Goal: Task Accomplishment & Management: Manage account settings

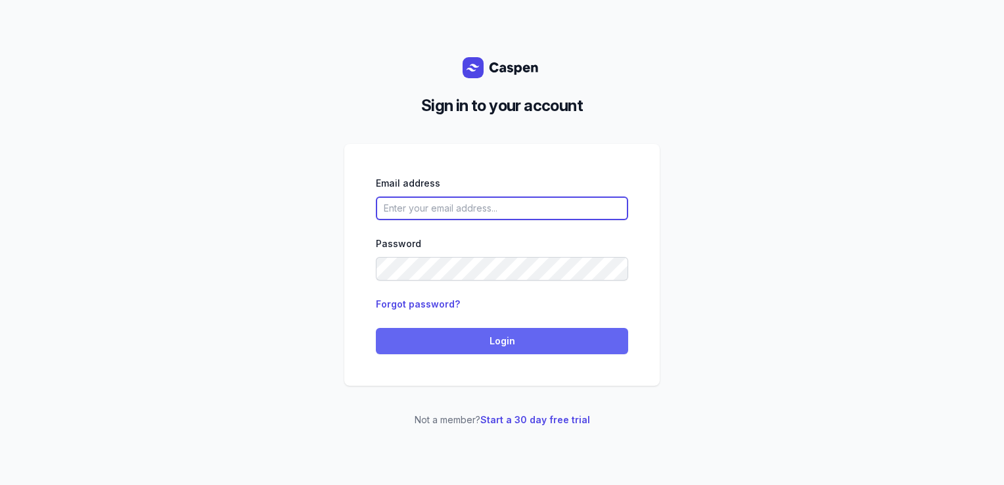
type input "[PERSON_NAME][EMAIL_ADDRESS][DOMAIN_NAME][PERSON_NAME]"
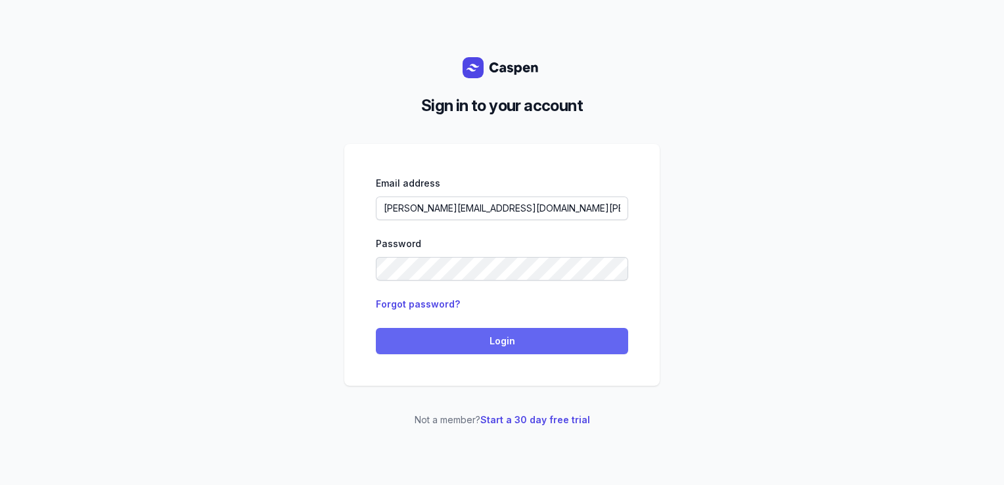
click at [448, 345] on span "Login" at bounding box center [502, 341] width 237 height 16
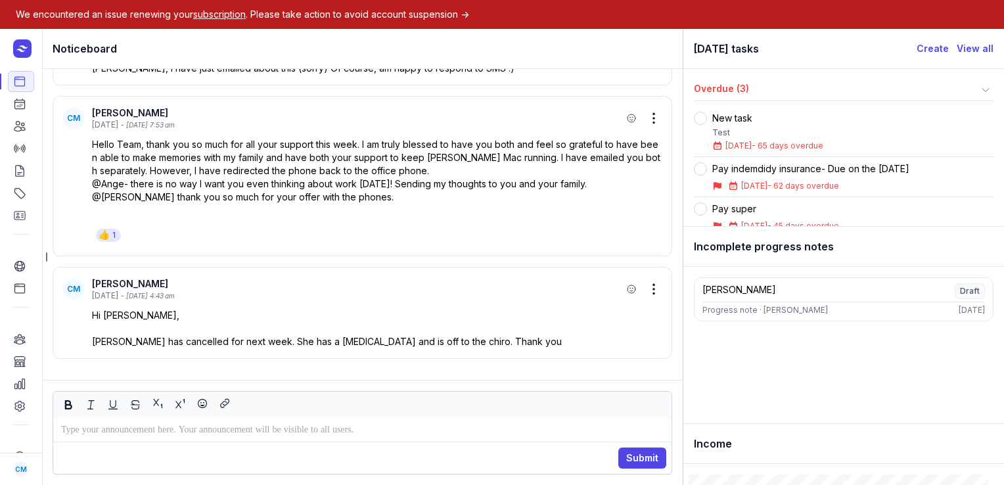
click at [227, 16] on span "subscription" at bounding box center [219, 14] width 53 height 11
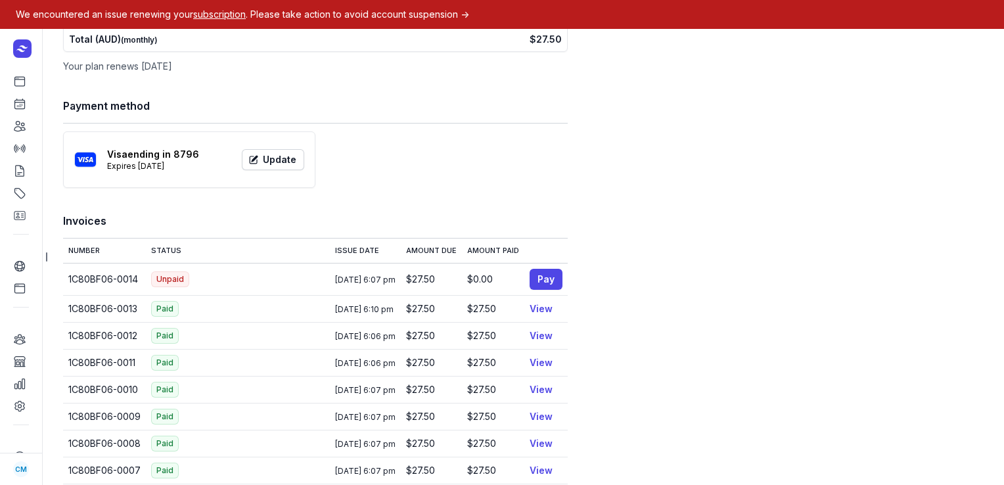
scroll to position [235, 0]
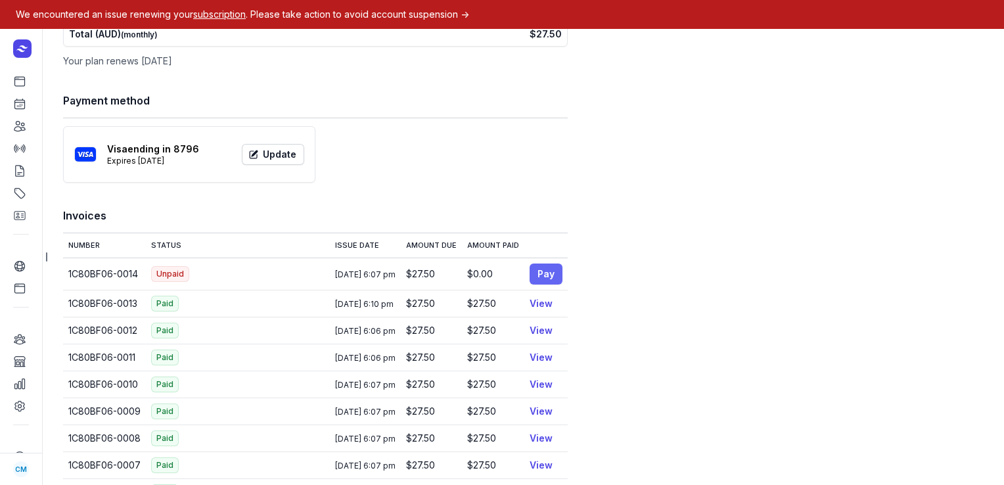
click at [551, 272] on span "Pay" at bounding box center [546, 274] width 17 height 16
click at [14, 87] on icon at bounding box center [19, 81] width 13 height 13
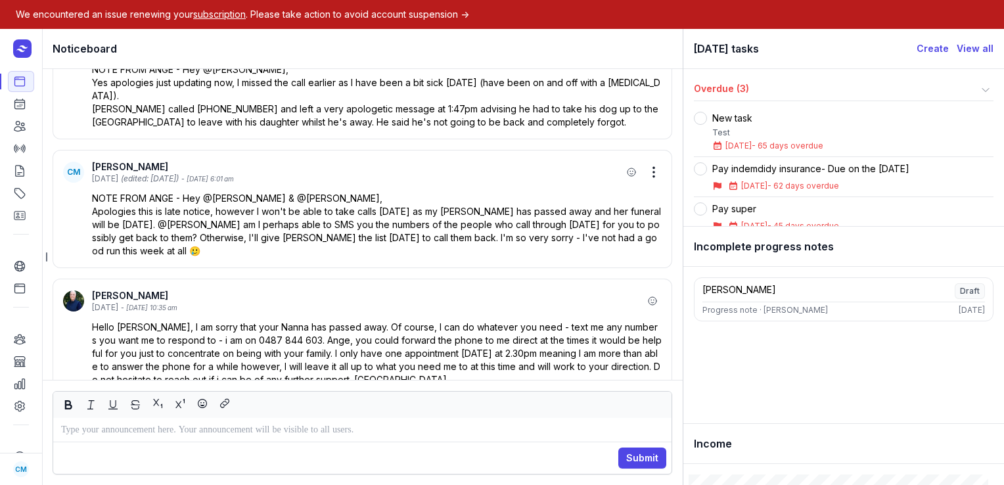
scroll to position [-531, 0]
click at [22, 106] on icon at bounding box center [19, 103] width 13 height 13
select select "week"
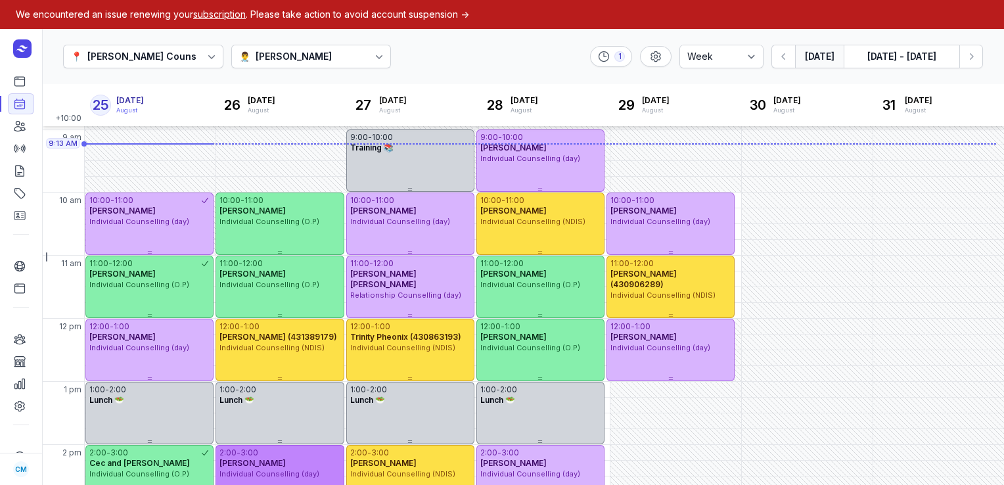
scroll to position [59, 0]
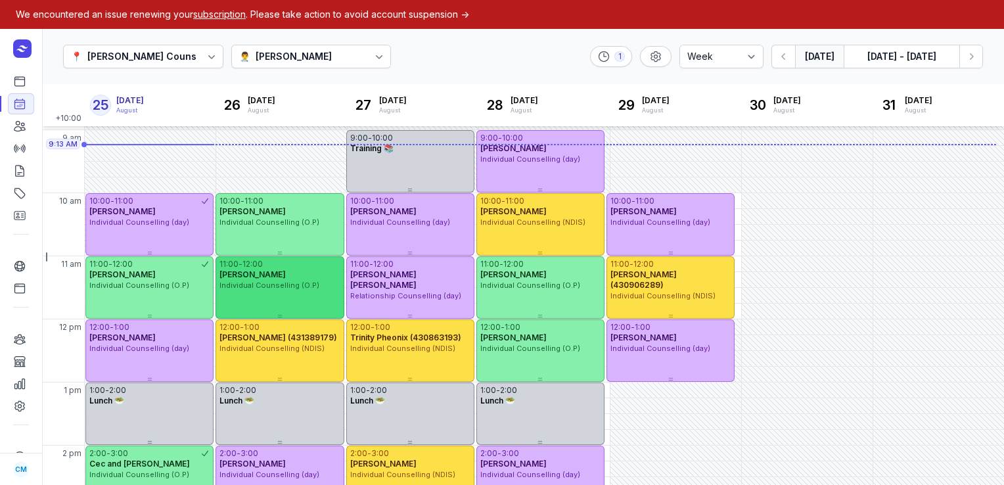
click at [243, 279] on span "[PERSON_NAME]" at bounding box center [253, 274] width 66 height 10
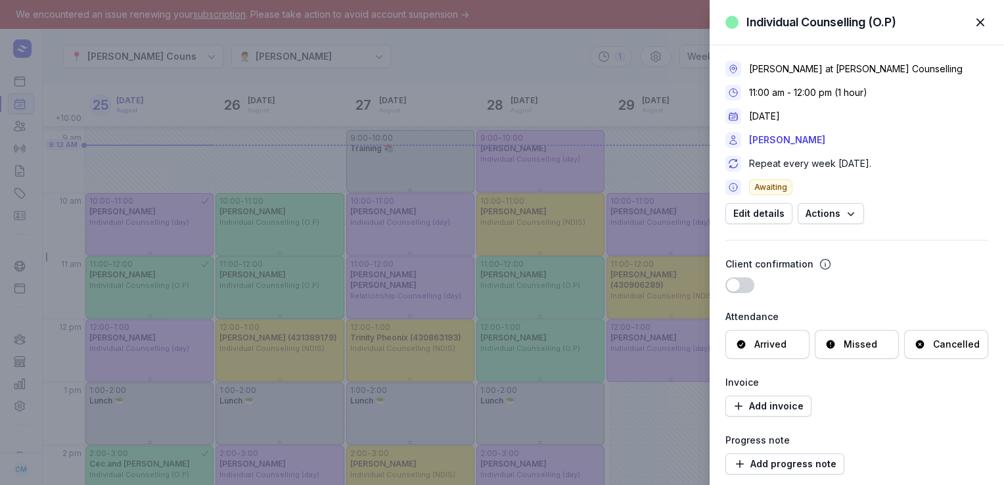
click at [951, 348] on div "Cancelled" at bounding box center [956, 344] width 47 height 13
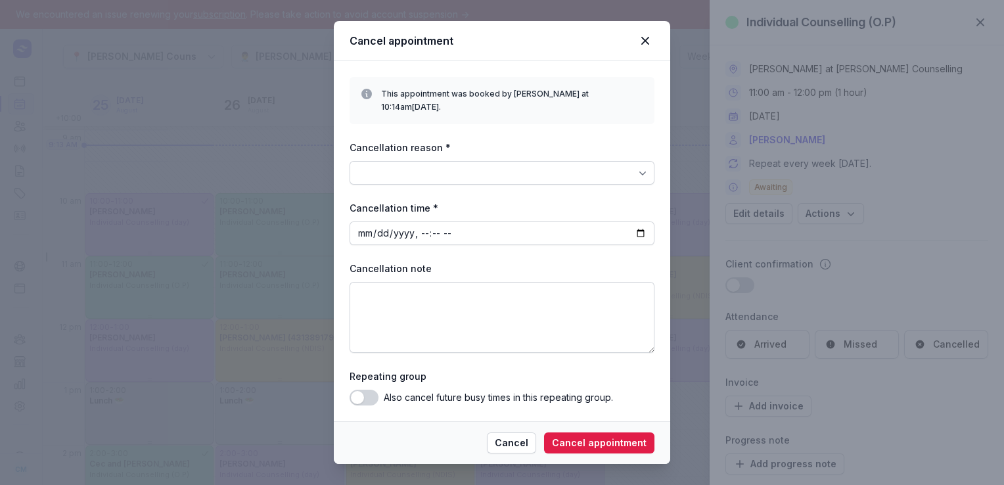
click at [577, 162] on div at bounding box center [502, 173] width 305 height 24
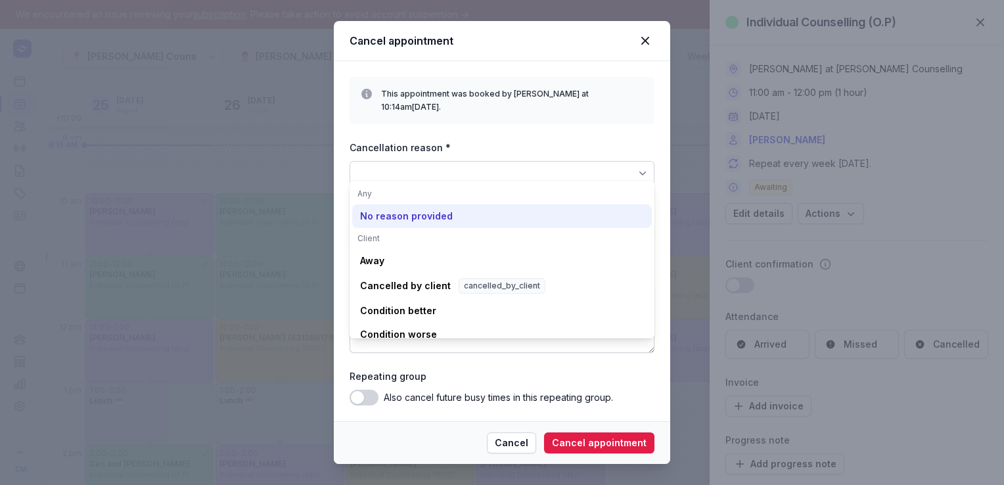
click at [428, 214] on div "No reason provided" at bounding box center [406, 216] width 93 height 13
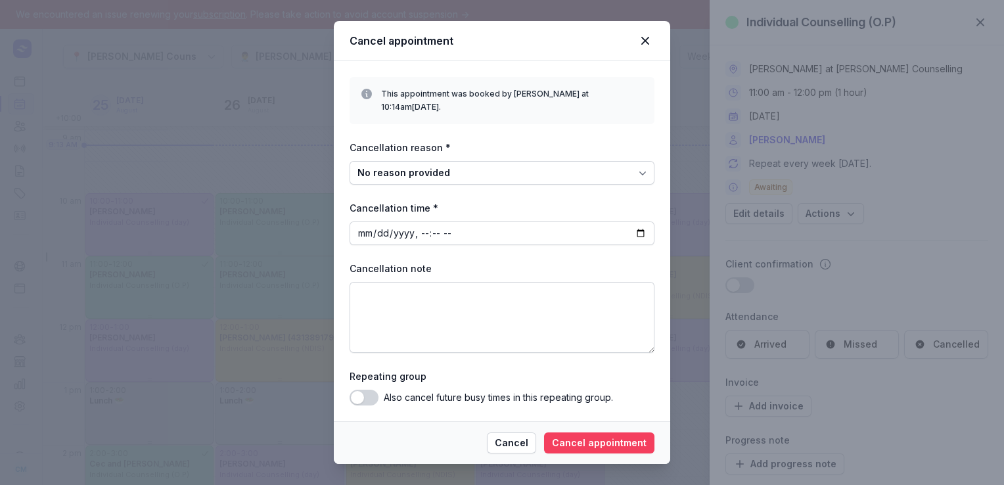
click at [581, 446] on button "Cancel appointment" at bounding box center [599, 442] width 110 height 21
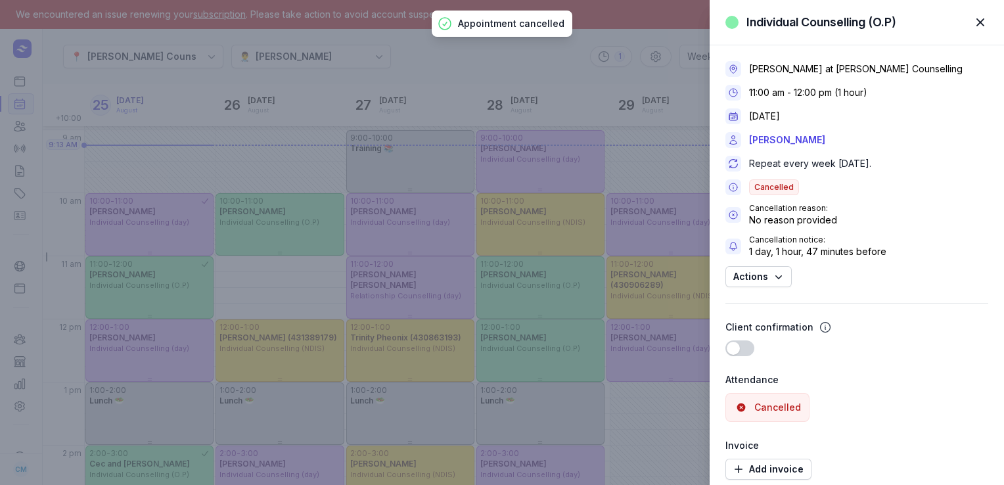
click at [983, 25] on span "button" at bounding box center [980, 22] width 29 height 29
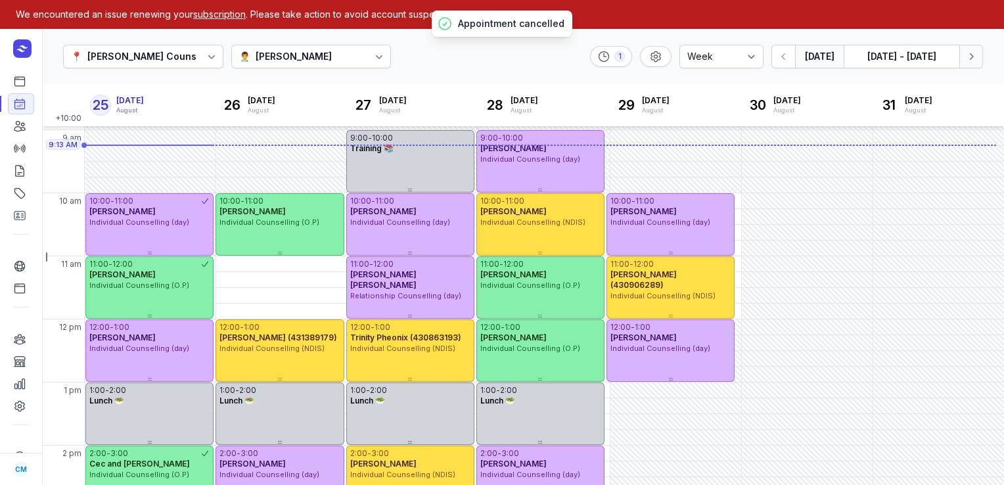
click at [970, 62] on icon "button" at bounding box center [971, 56] width 13 height 13
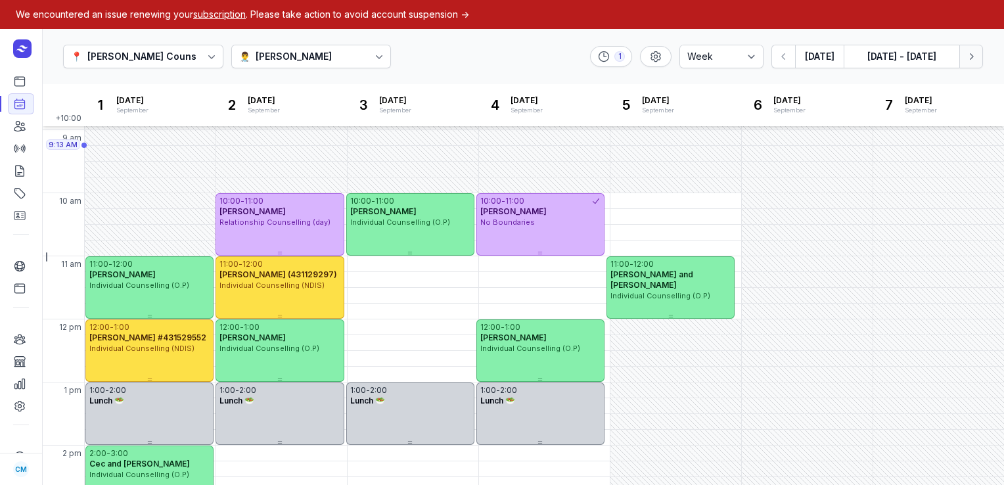
click at [970, 62] on icon "button" at bounding box center [971, 56] width 13 height 13
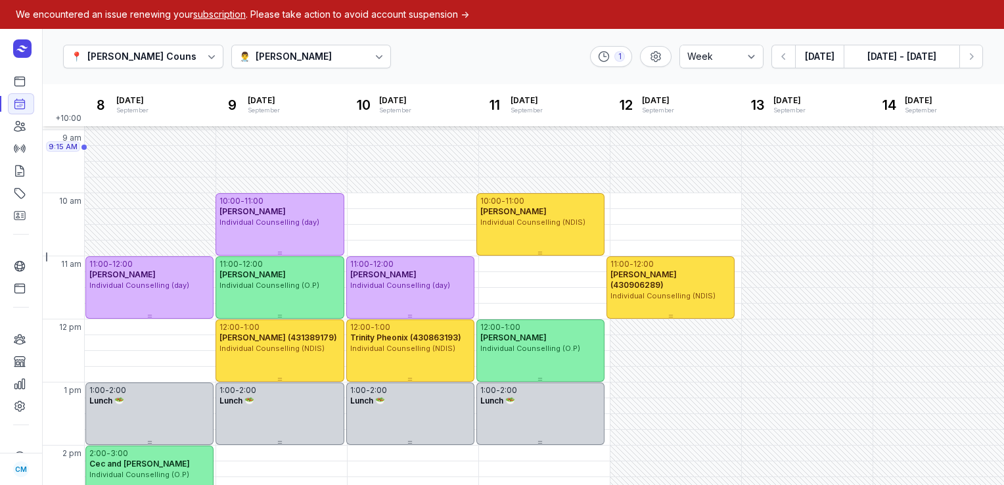
click at [356, 45] on div "👨‍⚕️ [PERSON_NAME]" at bounding box center [311, 57] width 160 height 24
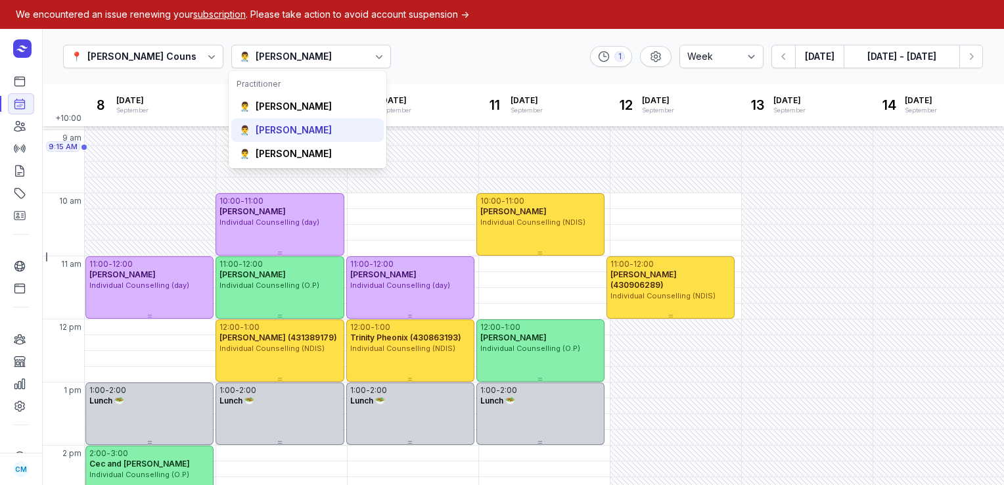
click at [315, 123] on div "👨‍⚕️ [PERSON_NAME]" at bounding box center [307, 130] width 152 height 24
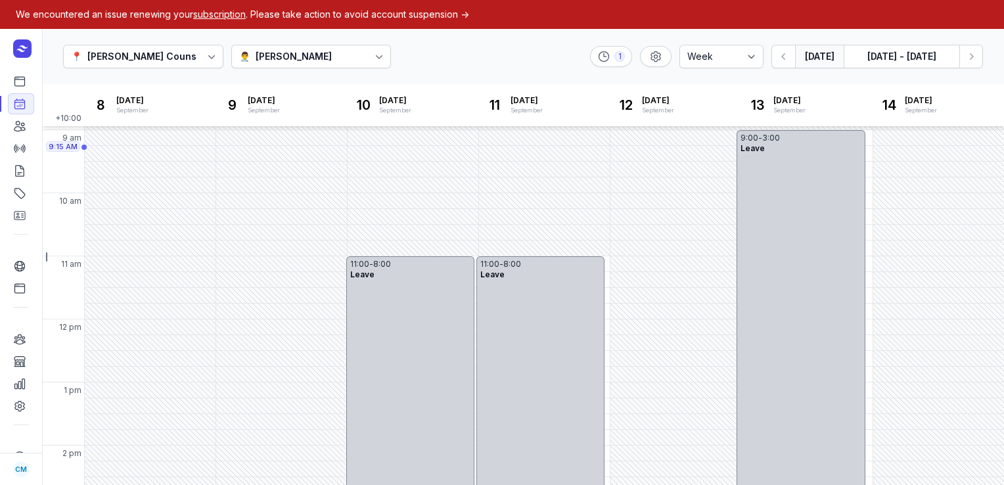
click at [826, 57] on button "[DATE]" at bounding box center [819, 57] width 49 height 24
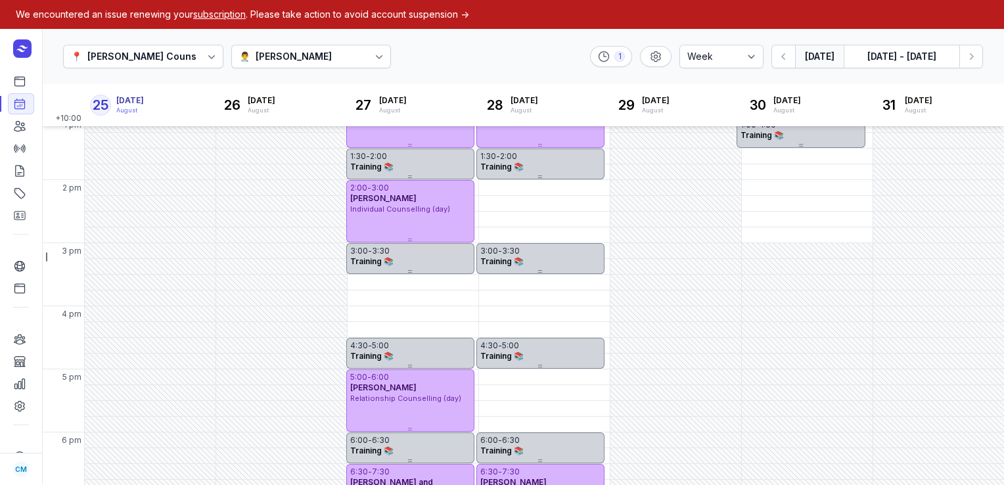
scroll to position [398, 0]
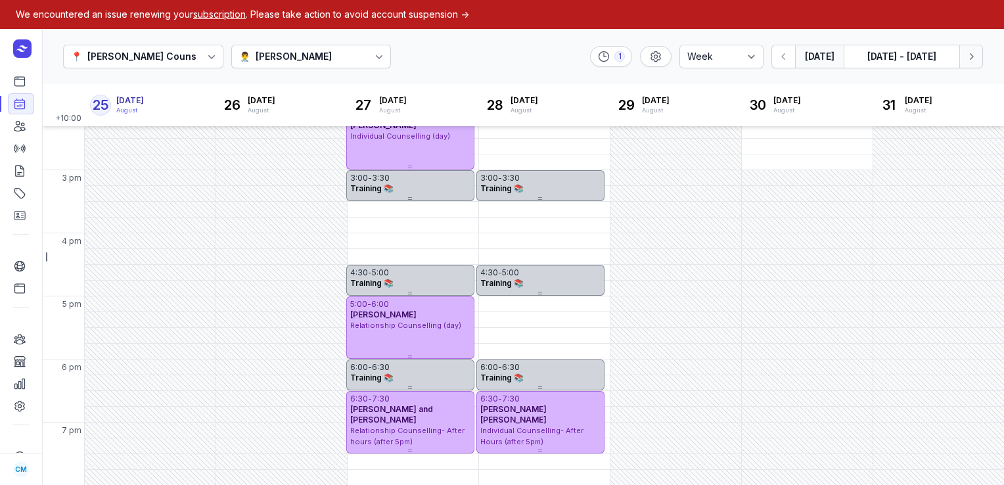
click at [971, 66] on button "Next week" at bounding box center [972, 57] width 24 height 24
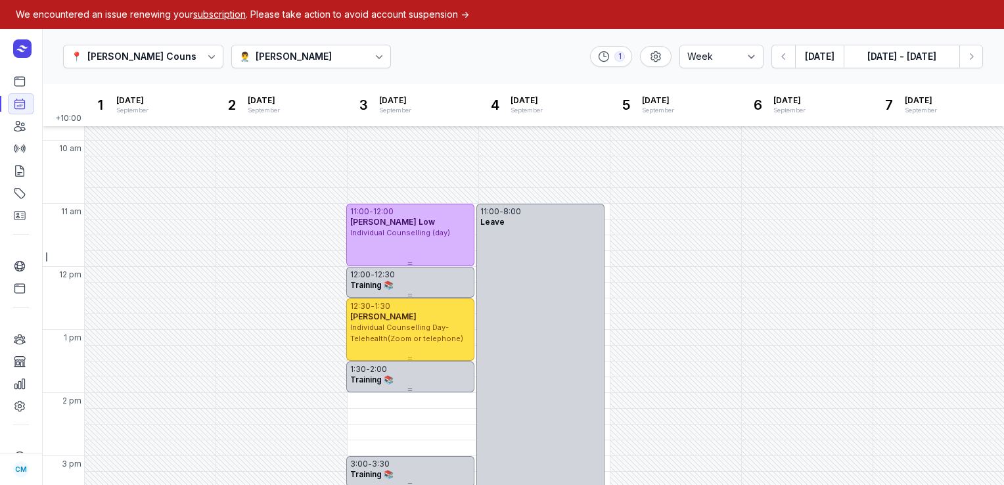
scroll to position [111, 0]
click at [231, 64] on div "👨‍⚕️ [PERSON_NAME]" at bounding box center [311, 57] width 160 height 24
click at [21, 270] on icon at bounding box center [19, 267] width 10 height 10
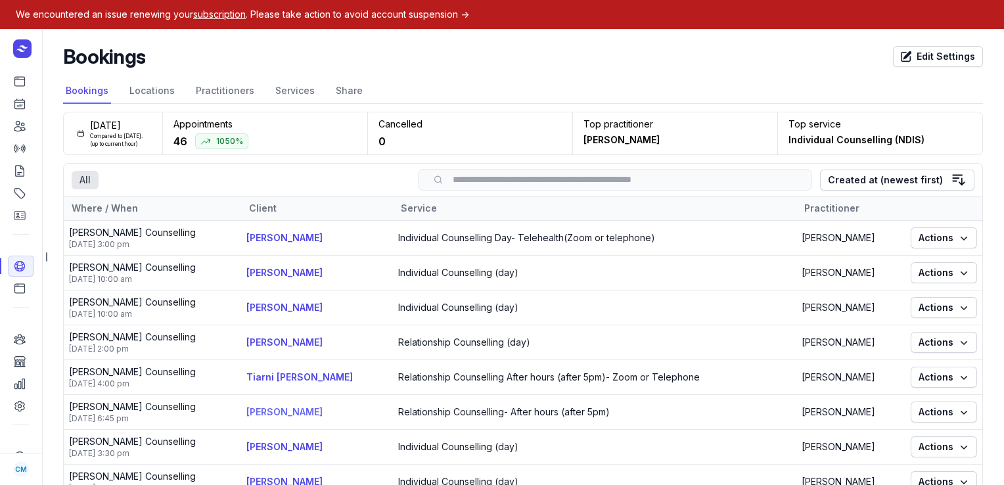
click at [262, 406] on link "[PERSON_NAME]" at bounding box center [284, 411] width 76 height 11
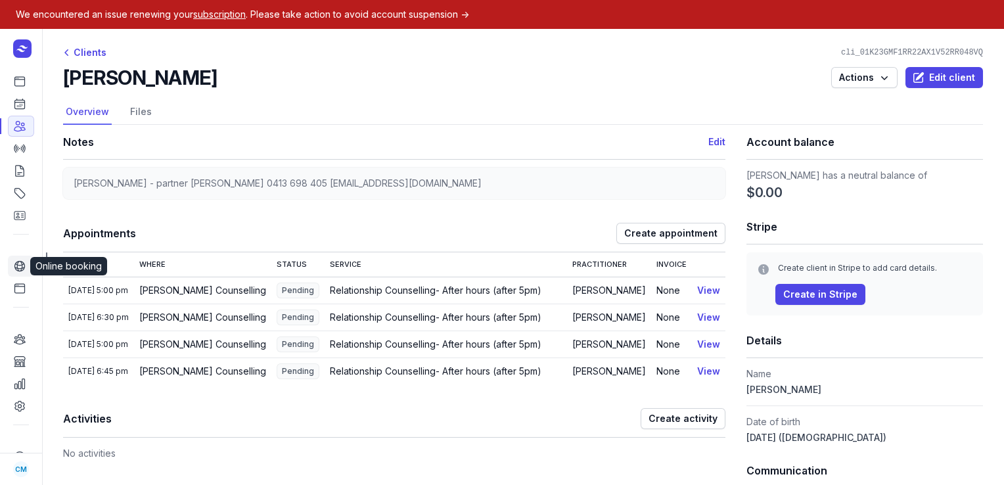
click at [22, 268] on icon at bounding box center [19, 267] width 10 height 10
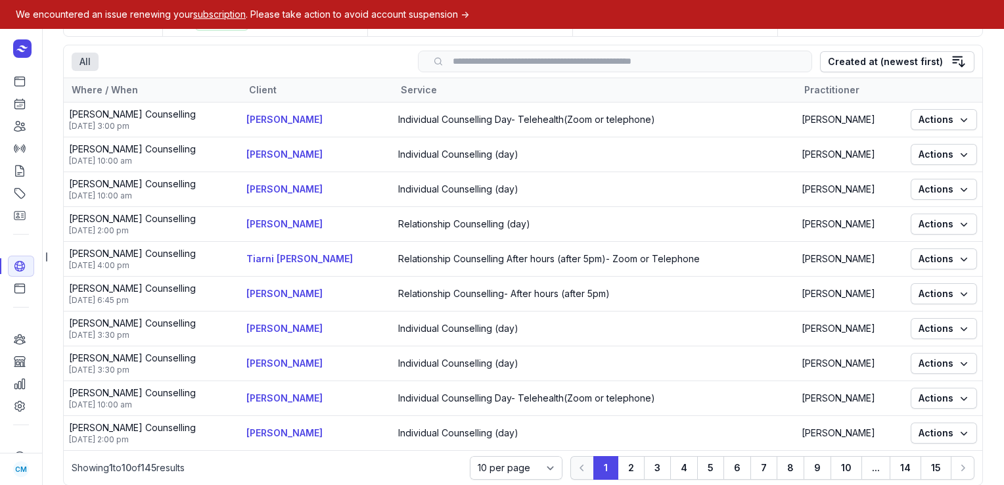
scroll to position [143, 0]
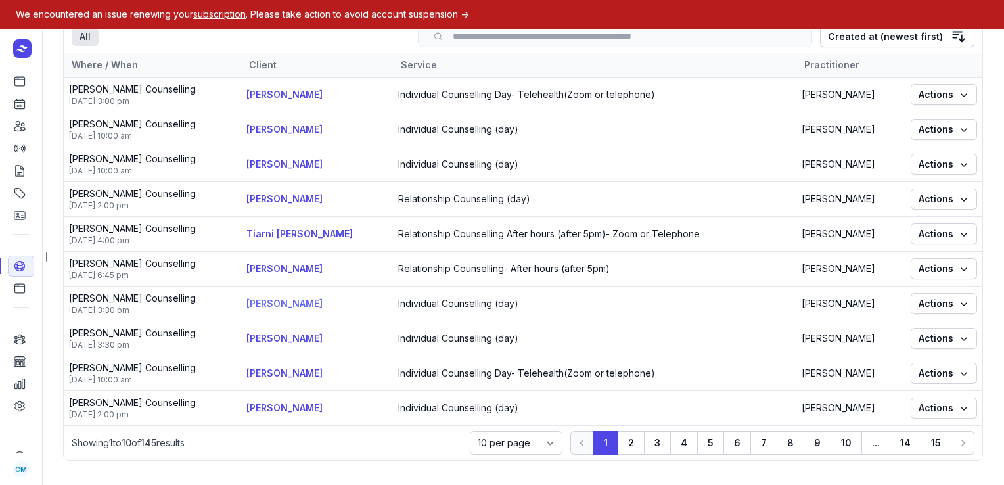
click at [255, 302] on link "[PERSON_NAME]" at bounding box center [284, 303] width 76 height 11
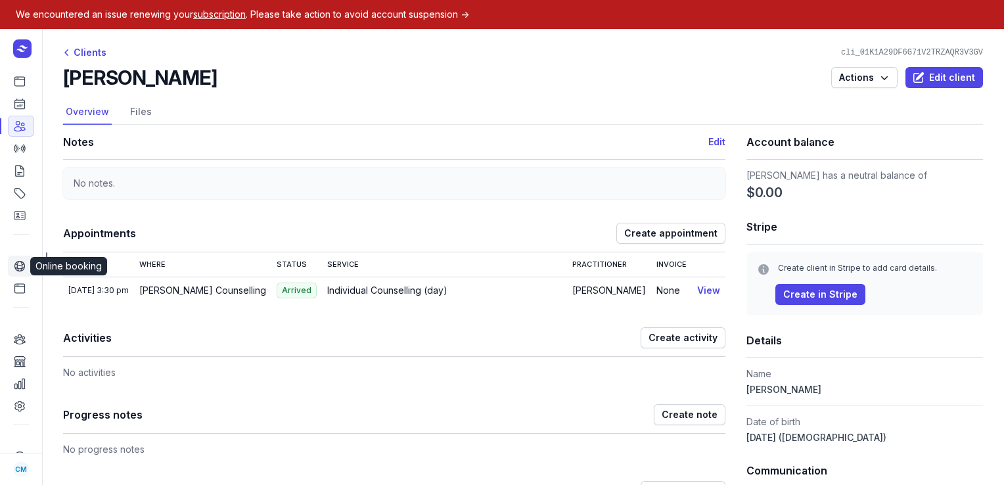
click at [19, 272] on link "Online booking" at bounding box center [21, 266] width 26 height 21
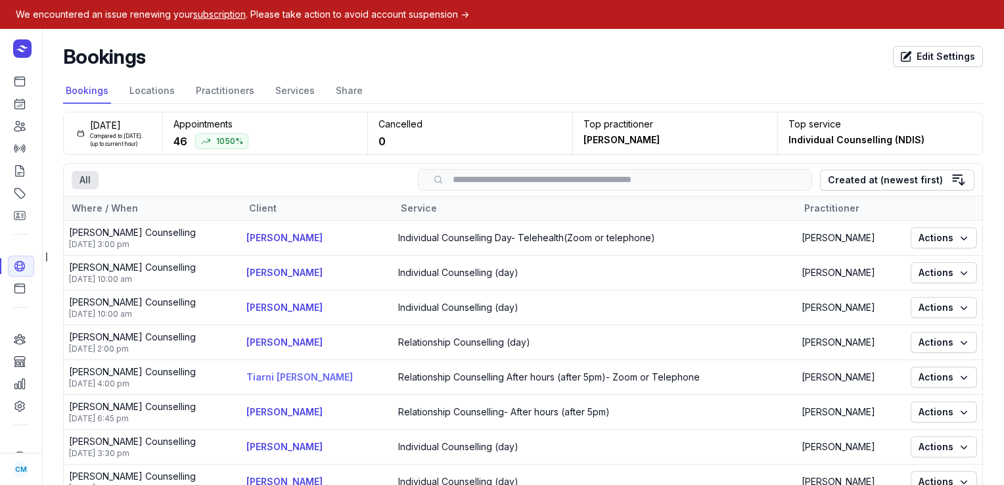
click at [287, 381] on link "Tiarni [PERSON_NAME]" at bounding box center [299, 376] width 106 height 11
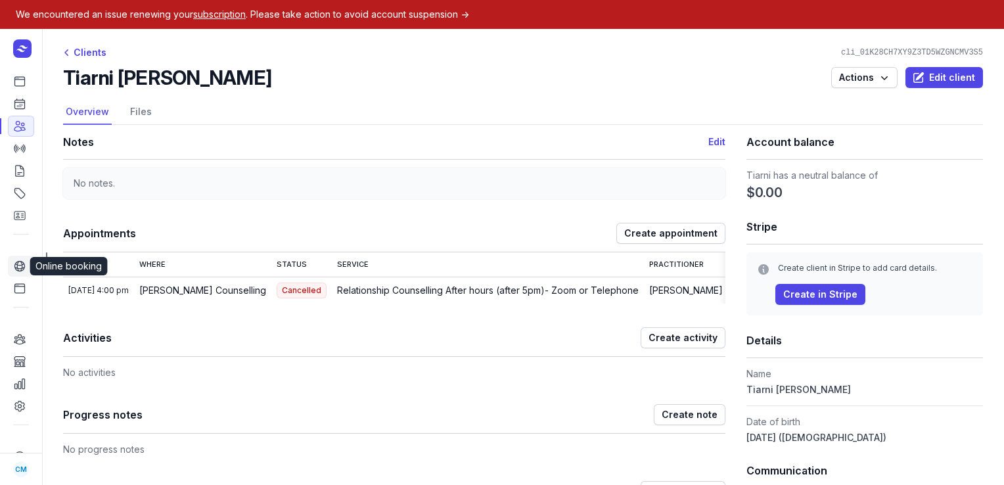
click at [23, 268] on icon at bounding box center [19, 266] width 13 height 13
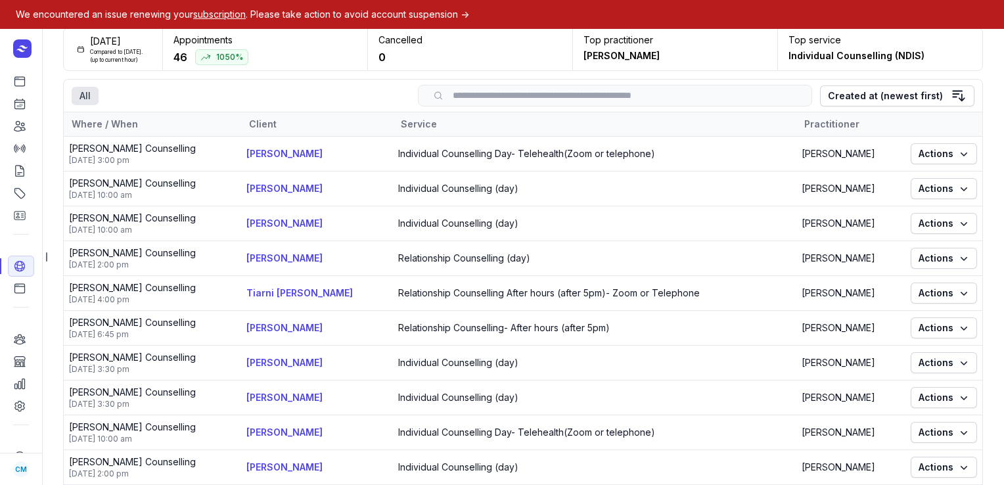
scroll to position [87, 0]
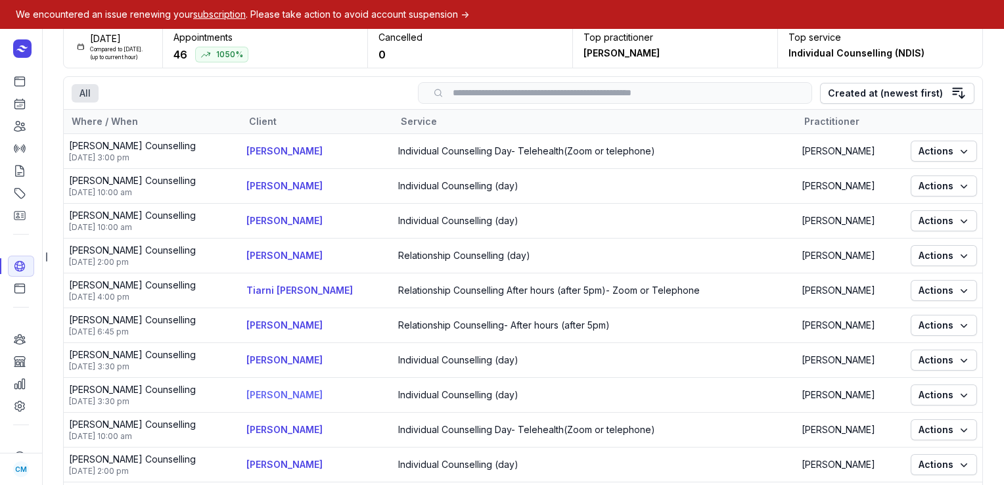
click at [287, 390] on link "[PERSON_NAME]" at bounding box center [284, 394] width 76 height 11
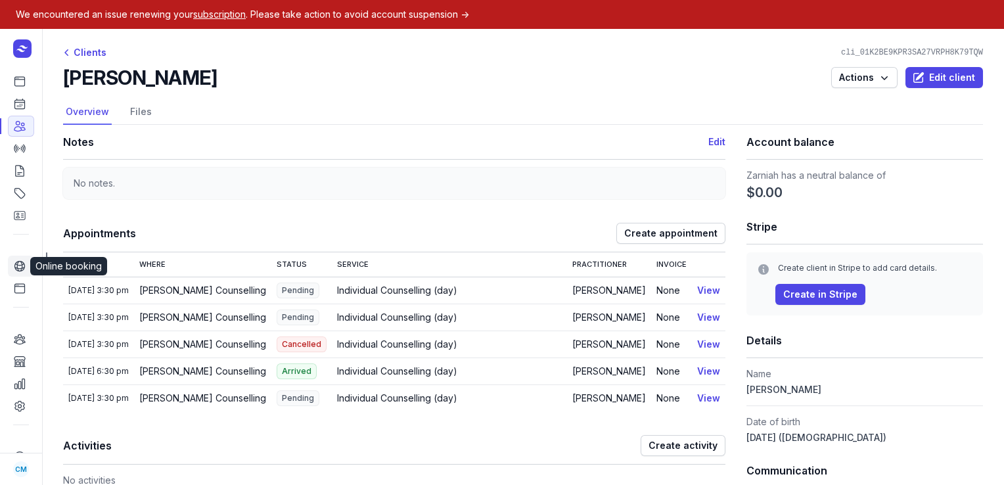
click at [22, 264] on icon at bounding box center [19, 267] width 10 height 10
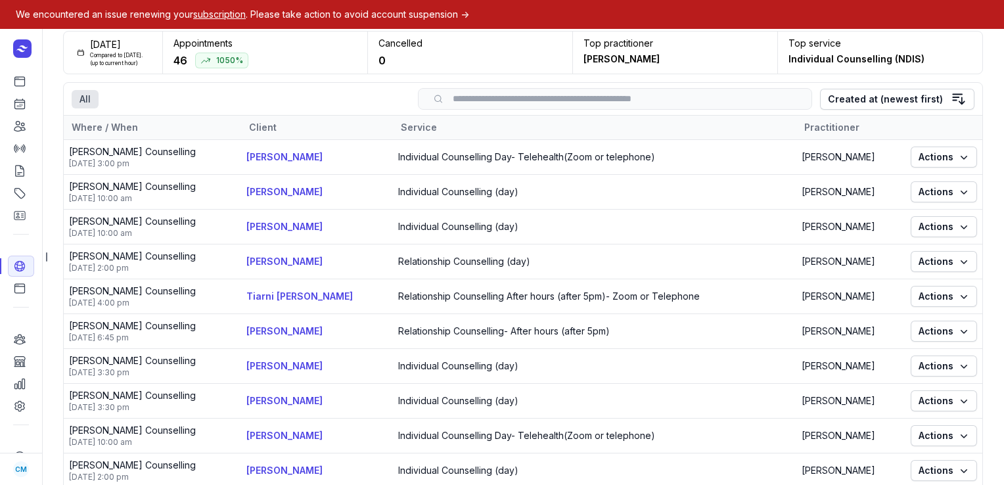
scroll to position [143, 0]
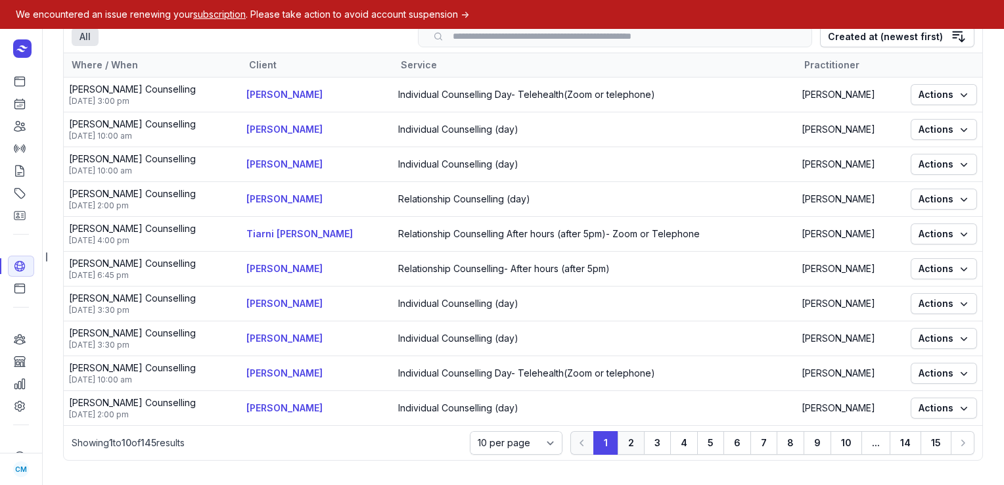
click at [644, 446] on button "2" at bounding box center [657, 443] width 27 height 24
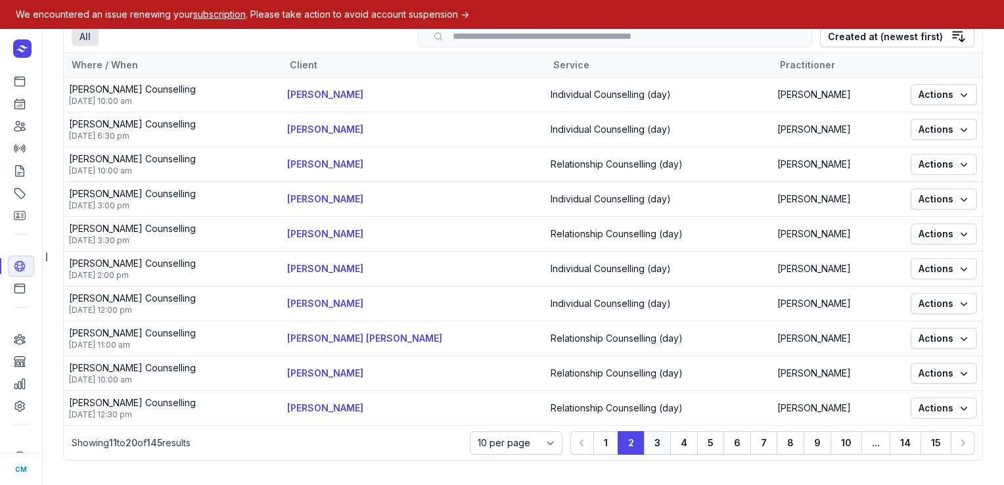
click at [670, 444] on button "3" at bounding box center [684, 443] width 28 height 24
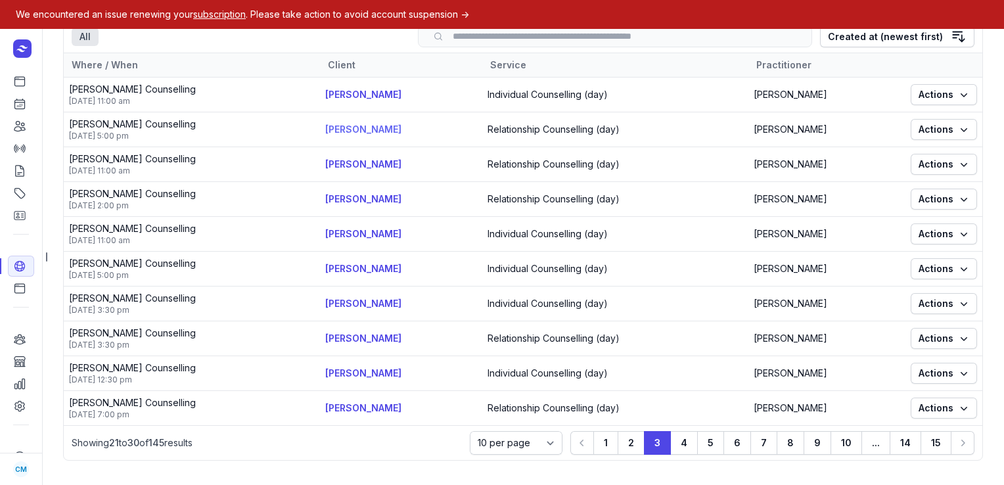
click at [327, 130] on link "[PERSON_NAME]" at bounding box center [363, 129] width 76 height 11
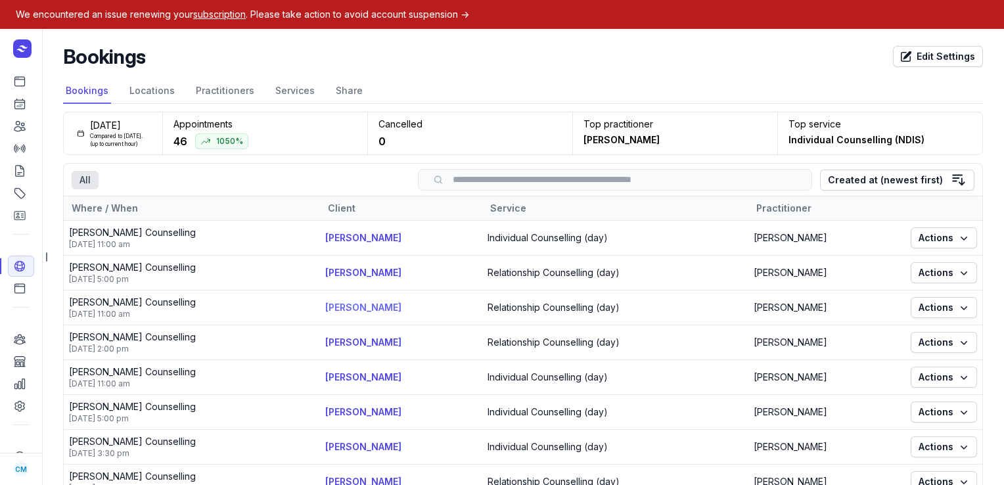
click at [355, 312] on link "[PERSON_NAME]" at bounding box center [363, 307] width 76 height 11
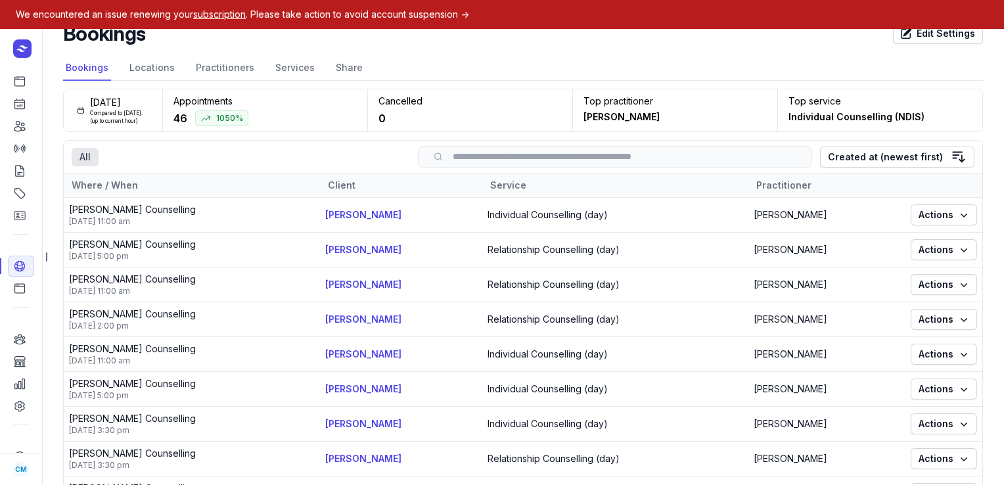
scroll to position [24, 0]
click at [325, 391] on link "[PERSON_NAME]" at bounding box center [363, 388] width 76 height 11
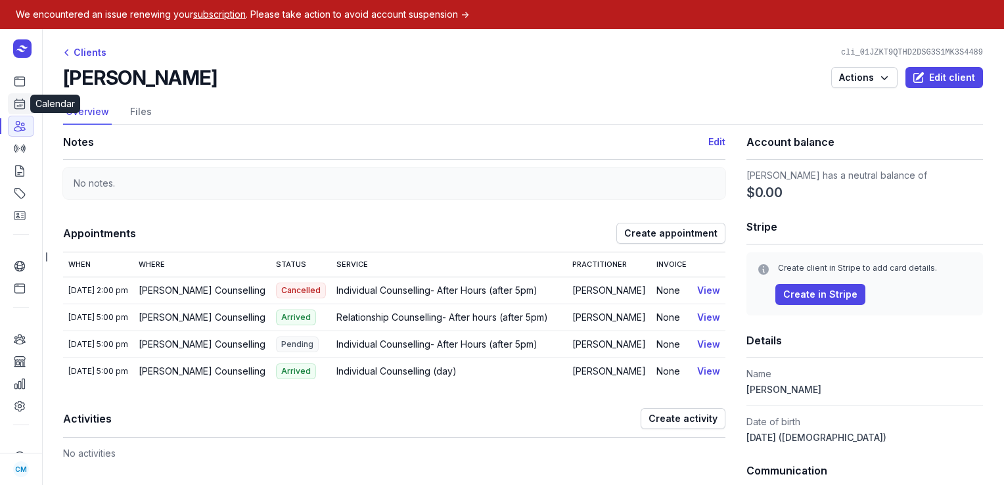
click at [18, 109] on icon at bounding box center [19, 103] width 13 height 13
select select "week"
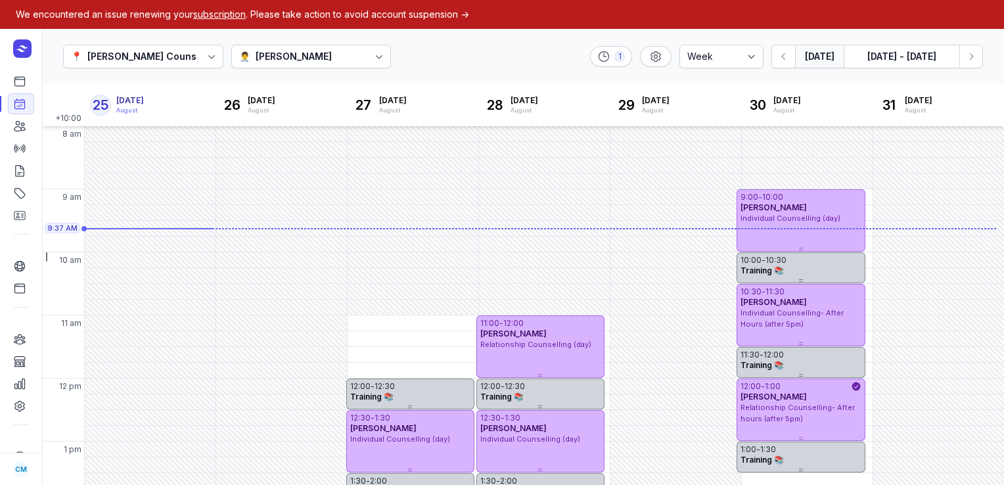
click at [264, 54] on div "[PERSON_NAME]" at bounding box center [294, 57] width 76 height 16
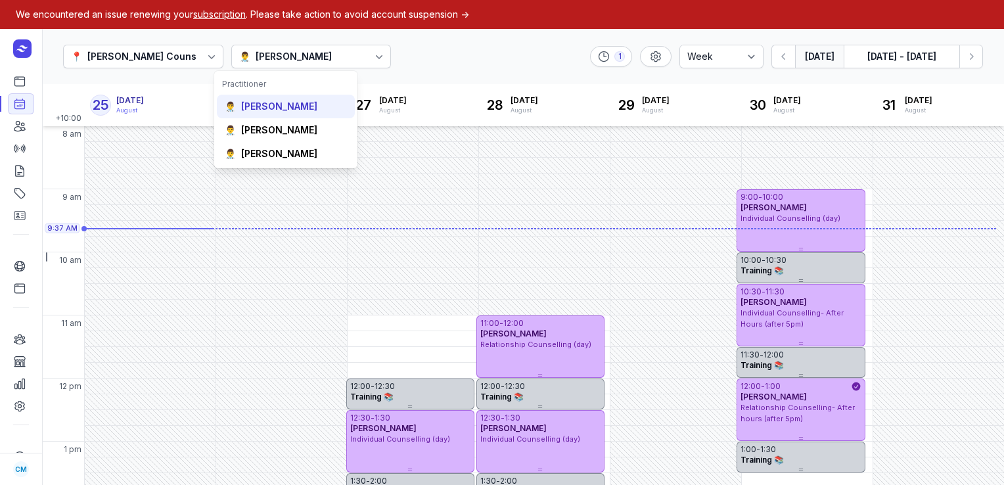
click at [258, 104] on div "[PERSON_NAME]" at bounding box center [279, 106] width 76 height 13
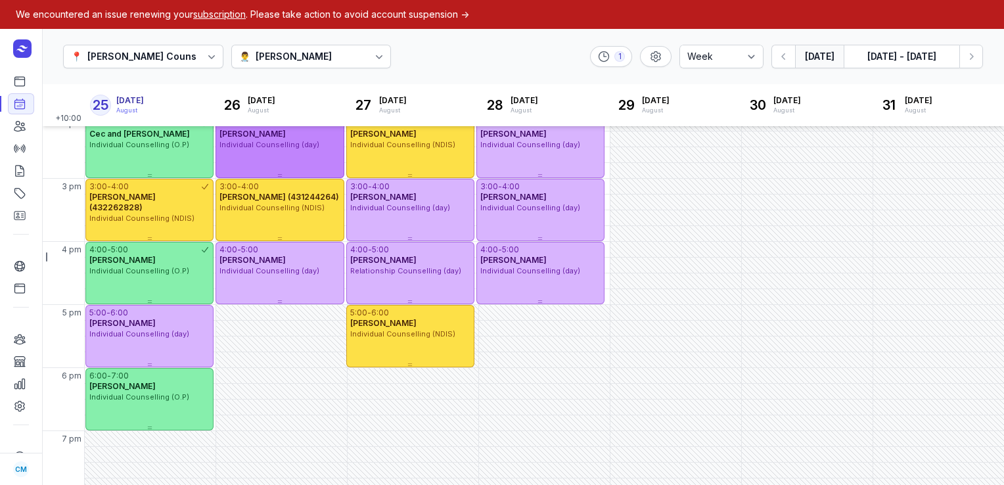
scroll to position [398, 0]
